Goal: Task Accomplishment & Management: Manage account settings

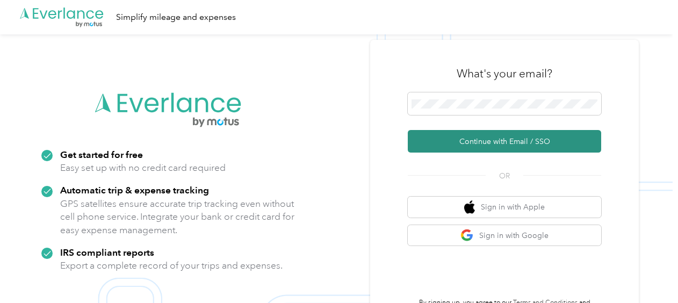
click at [566, 144] on button "Continue with Email / SSO" at bounding box center [504, 141] width 193 height 23
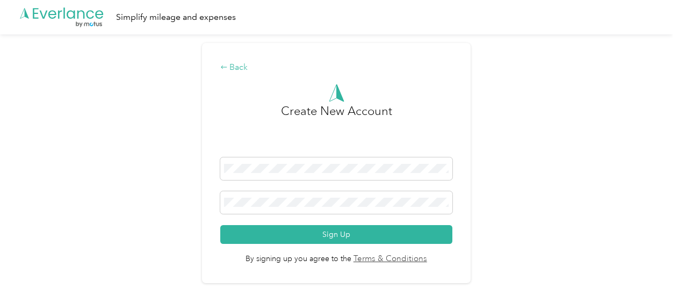
click at [227, 68] on icon at bounding box center [224, 66] width 6 height 3
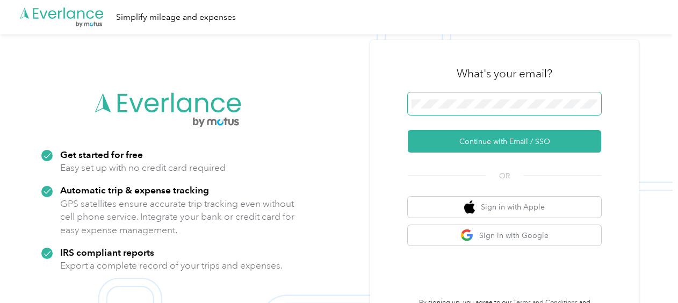
click at [408, 130] on button "Continue with Email / SSO" at bounding box center [504, 141] width 193 height 23
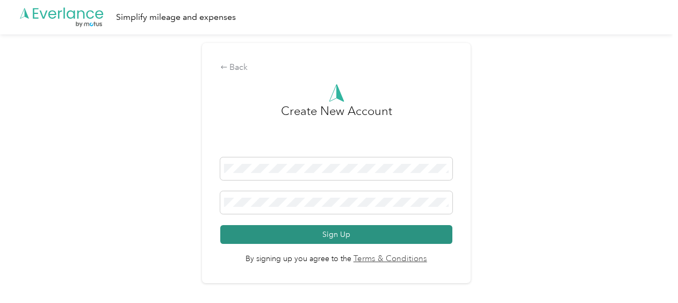
click at [448, 233] on button "Sign Up" at bounding box center [336, 234] width 232 height 19
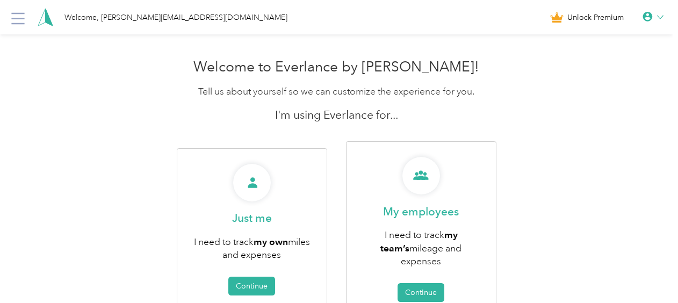
click at [529, 98] on div "Welcome to Everlance by [PERSON_NAME]! Tell us about yourself so we can customi…" at bounding box center [336, 211] width 672 height 317
click at [247, 91] on p "Tell us about yourself so we can customize the experience for you." at bounding box center [336, 91] width 336 height 13
click at [47, 18] on polygon at bounding box center [49, 17] width 7 height 17
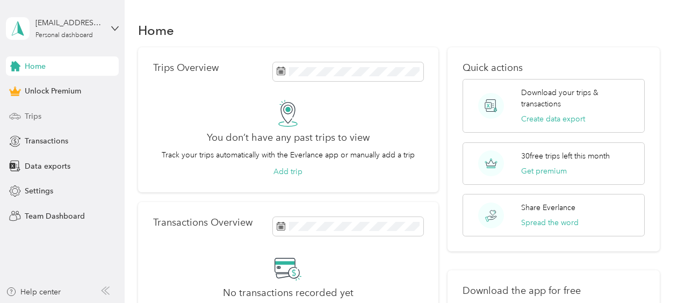
click at [28, 117] on span "Trips" at bounding box center [33, 116] width 17 height 11
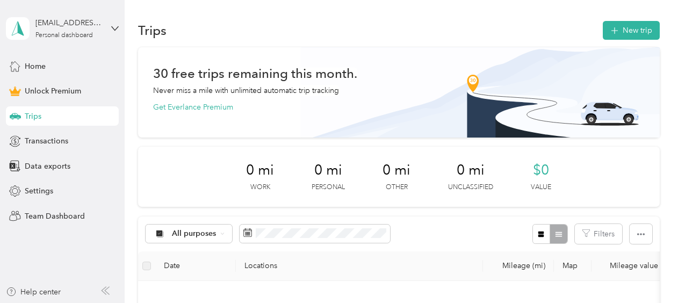
click at [3, 28] on aside "[EMAIL_ADDRESS][PERSON_NAME][DOMAIN_NAME] Personal dashboard Home Unlock Premiu…" at bounding box center [62, 151] width 125 height 303
click at [12, 27] on icon at bounding box center [18, 28] width 16 height 15
click at [55, 90] on div "Log out" at bounding box center [36, 88] width 41 height 11
